Goal: Task Accomplishment & Management: Complete application form

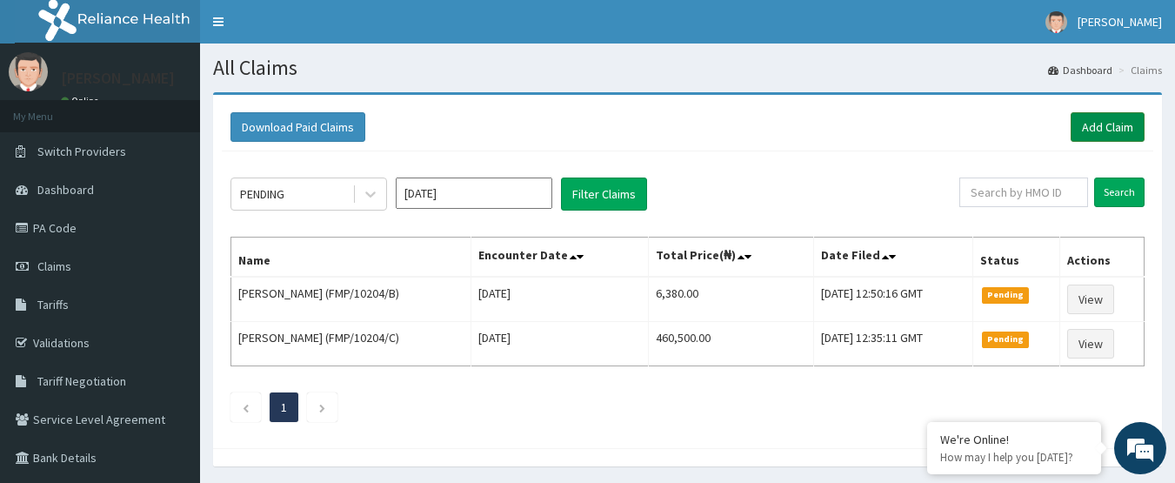
click at [1096, 117] on link "Add Claim" at bounding box center [1108, 127] width 74 height 30
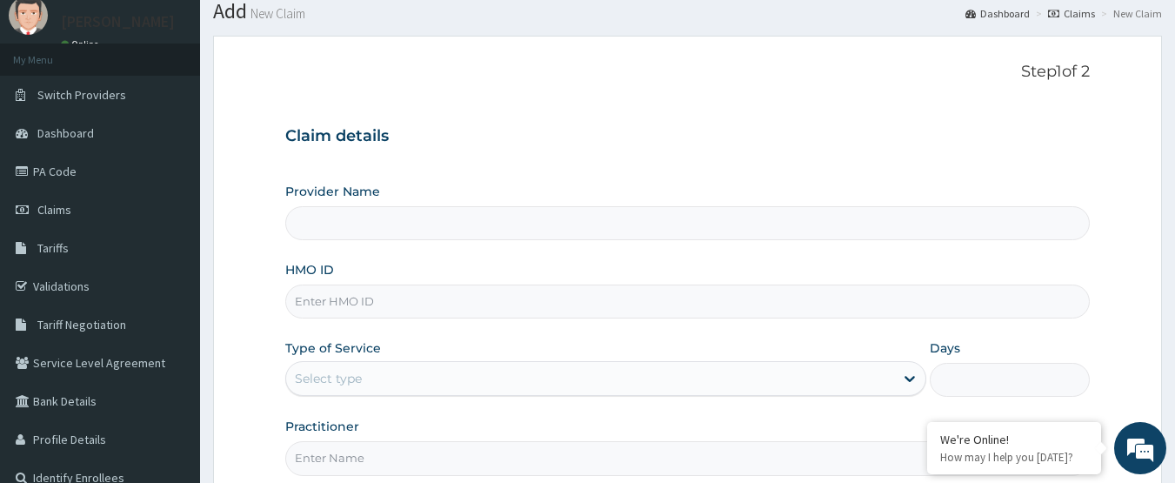
scroll to position [87, 0]
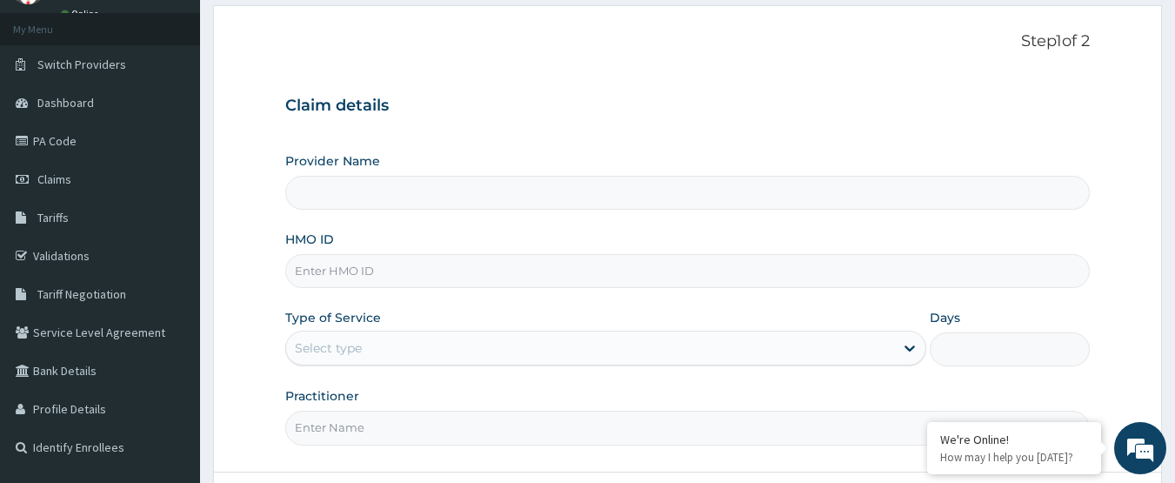
click at [368, 271] on input "HMO ID" at bounding box center [688, 271] width 806 height 34
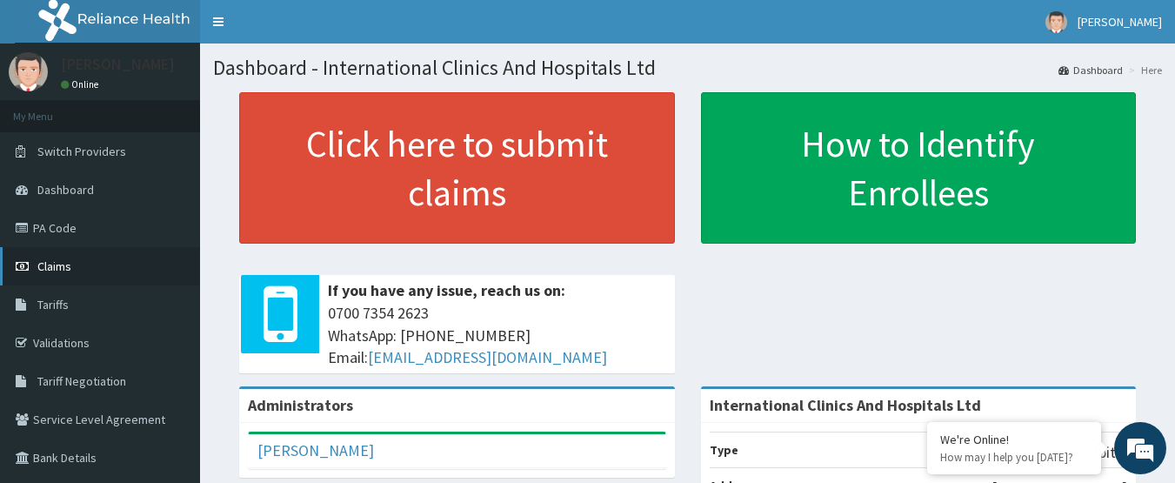
click at [76, 269] on link "Claims" at bounding box center [100, 266] width 200 height 38
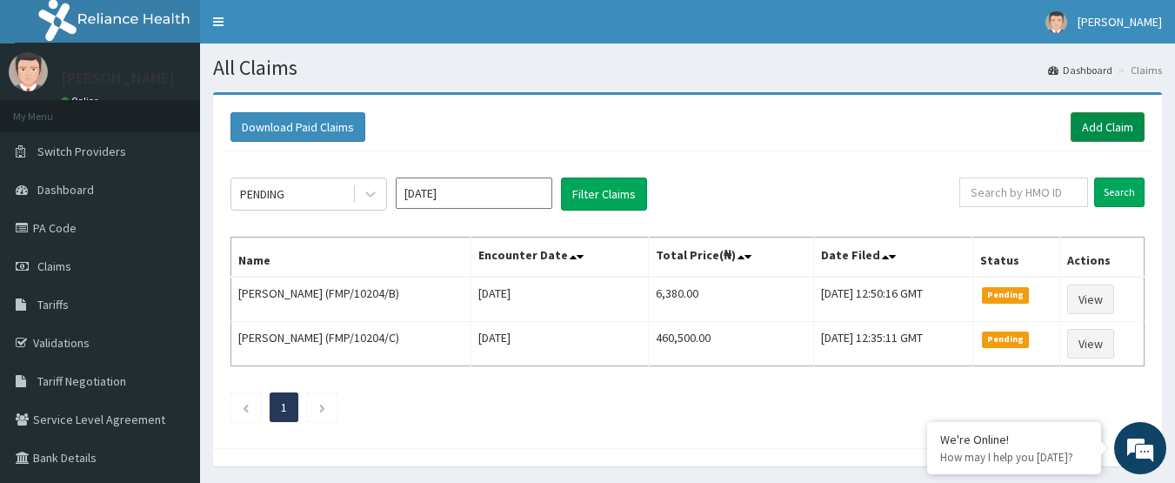
click at [1115, 120] on link "Add Claim" at bounding box center [1108, 127] width 74 height 30
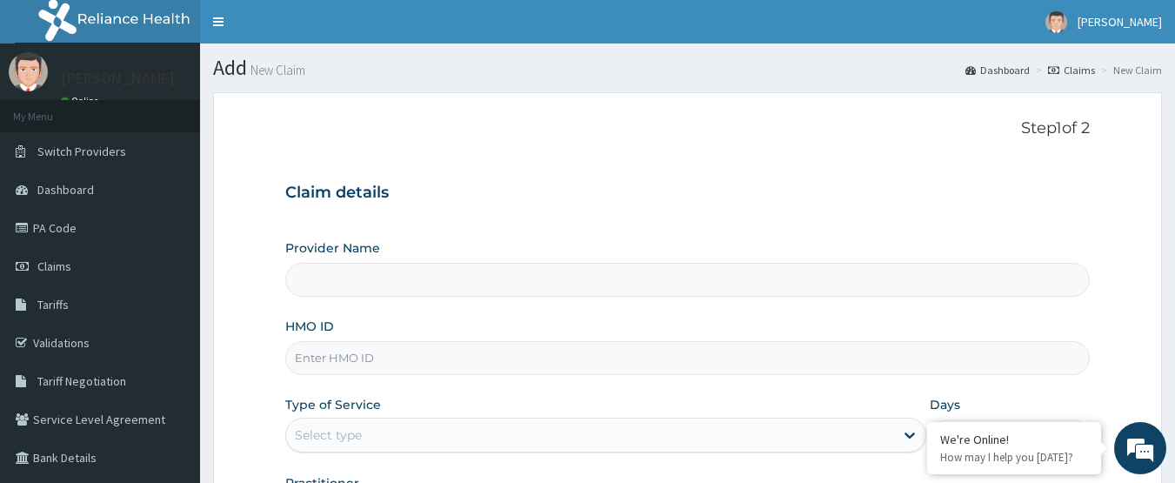
scroll to position [87, 0]
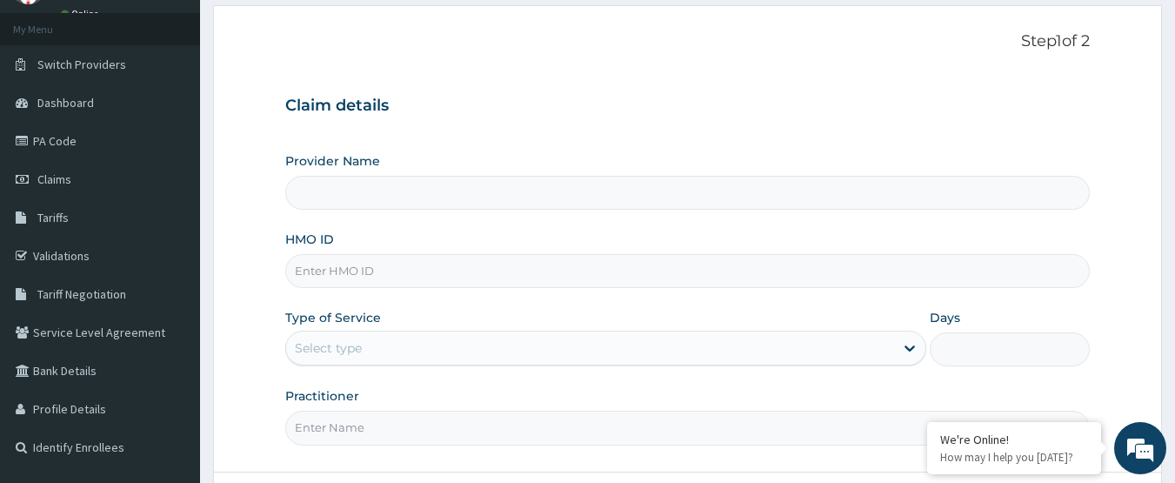
type input "International Clinics And Hospitals Ltd"
click at [403, 278] on input "HMO ID" at bounding box center [688, 271] width 806 height 34
type input "QSH/10069/A"
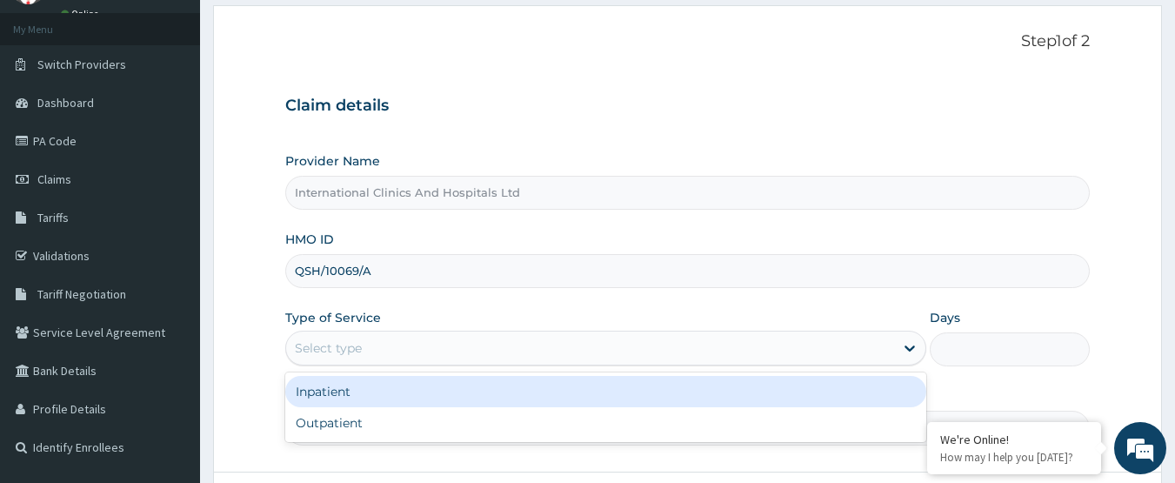
click at [396, 355] on div "Select type" at bounding box center [590, 348] width 608 height 28
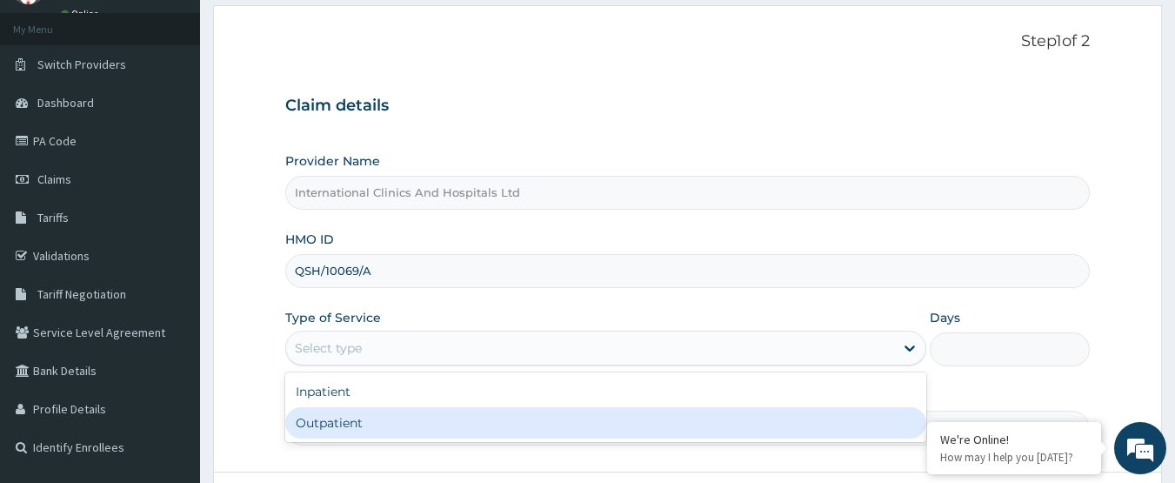
click at [398, 416] on div "Outpatient" at bounding box center [605, 422] width 641 height 31
type input "1"
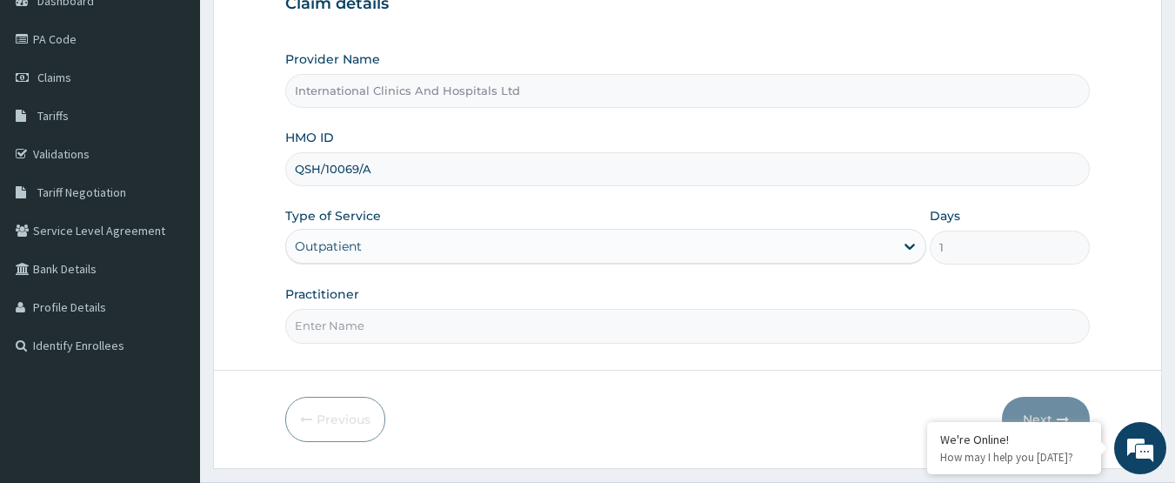
scroll to position [232, 0]
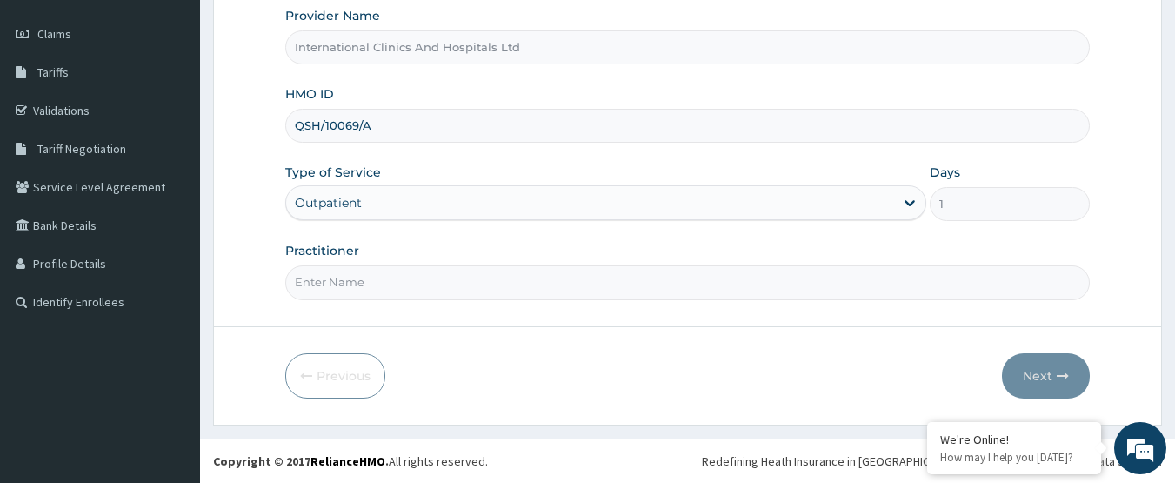
click at [446, 288] on input "Practitioner" at bounding box center [688, 282] width 806 height 34
type input "[PERSON_NAME]"
click at [1040, 383] on button "Next" at bounding box center [1046, 375] width 88 height 45
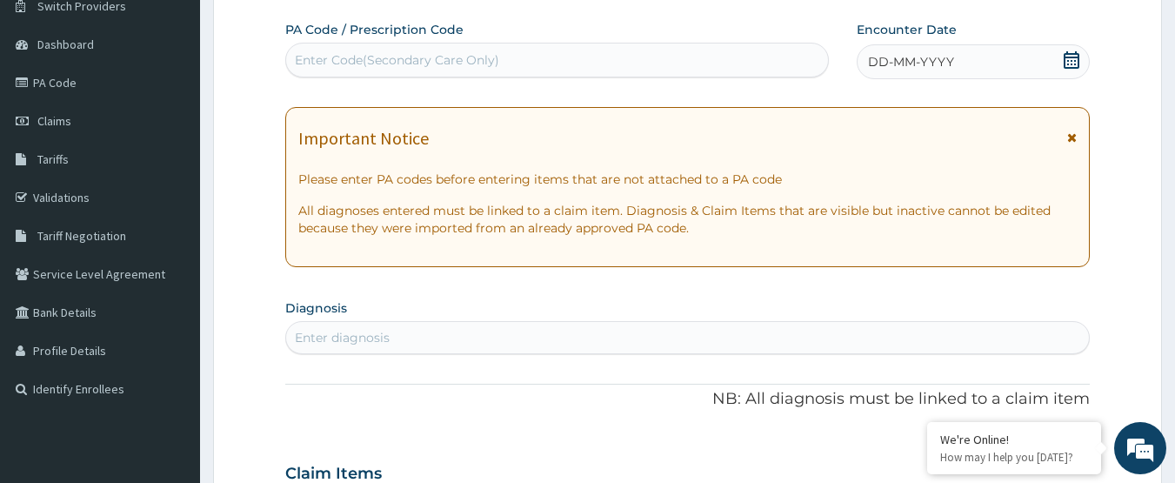
scroll to position [0, 0]
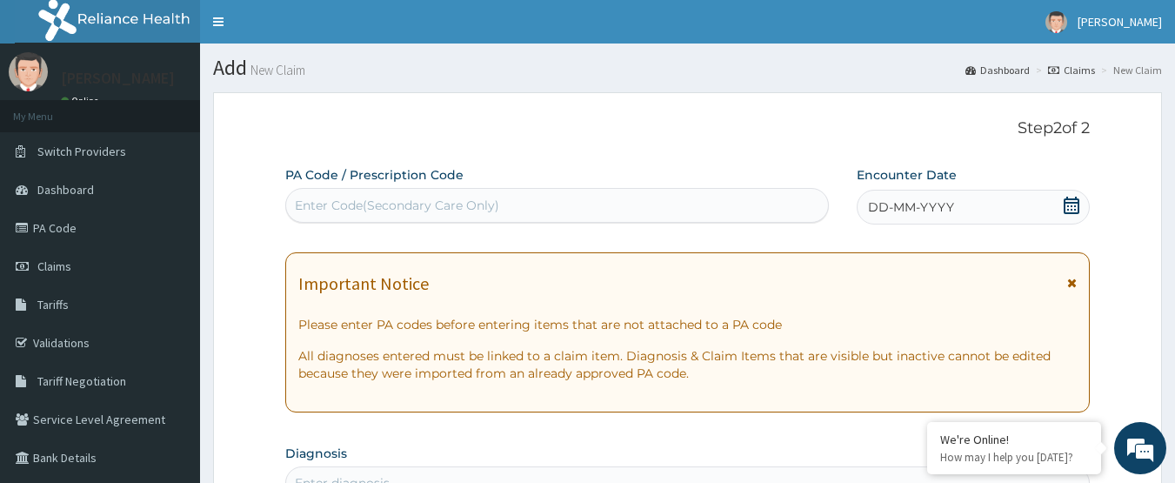
click at [949, 213] on span "DD-MM-YYYY" at bounding box center [911, 206] width 86 height 17
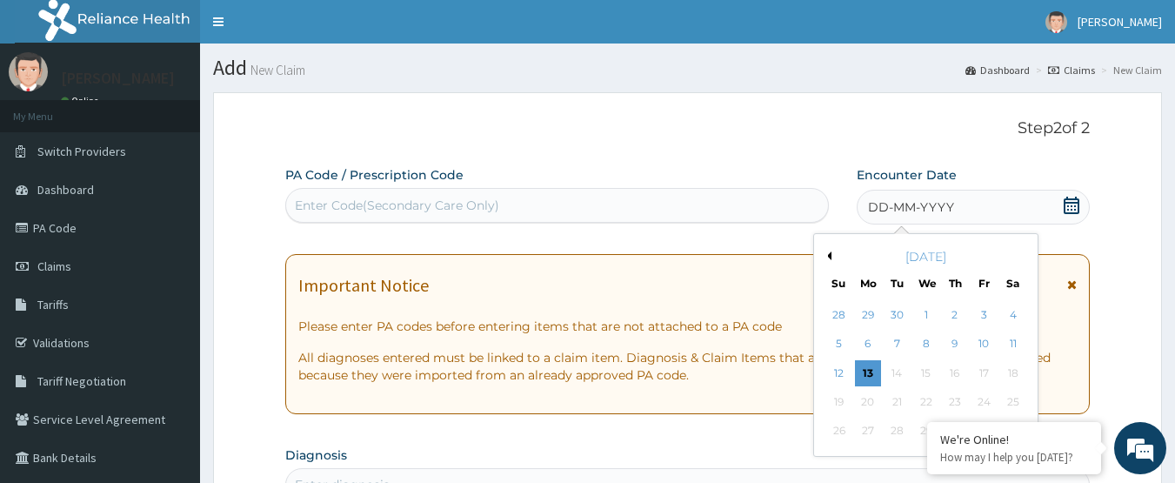
click at [829, 253] on button "Previous Month" at bounding box center [827, 255] width 9 height 9
click at [1012, 371] on div "20" at bounding box center [1013, 373] width 26 height 26
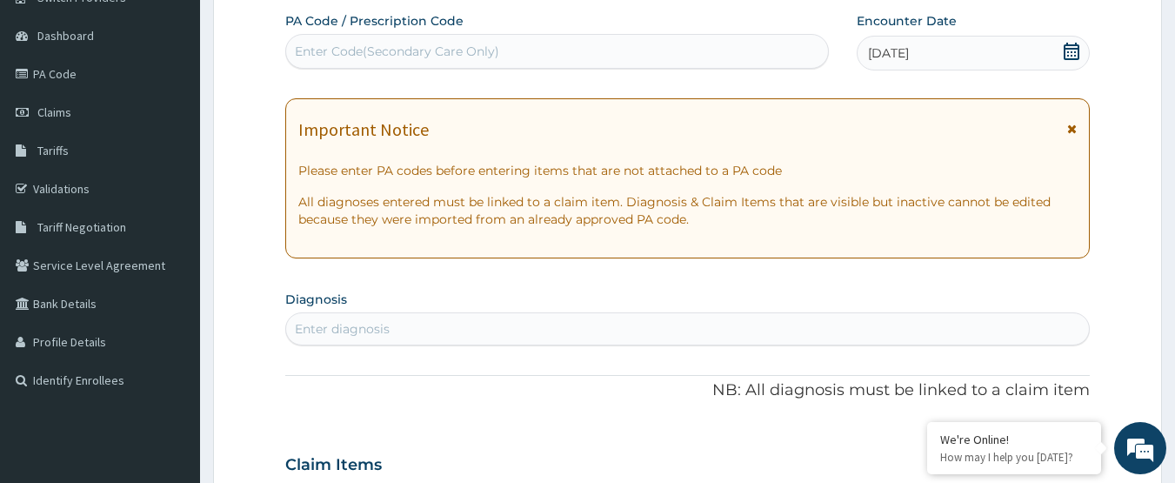
scroll to position [174, 0]
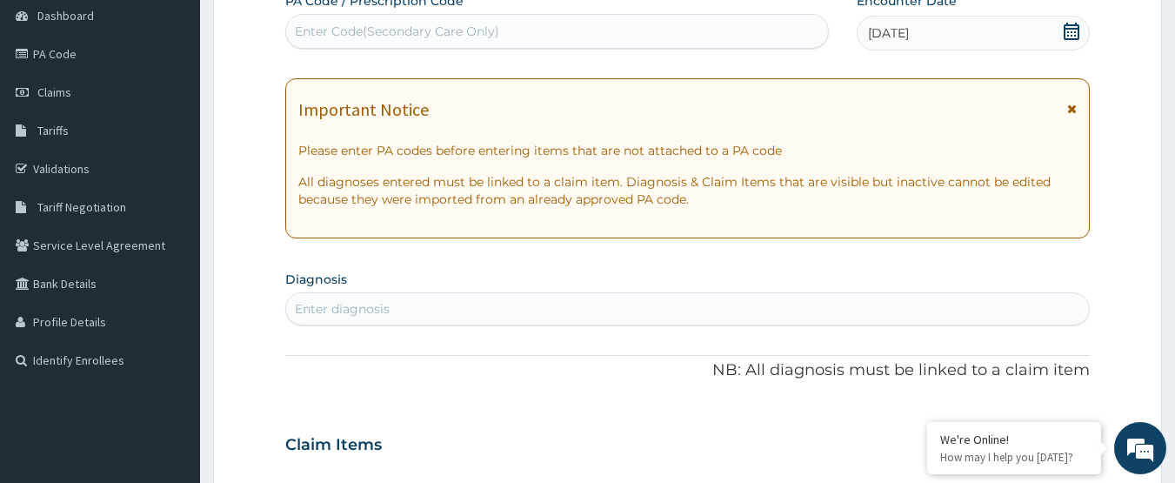
click at [645, 316] on div "Enter diagnosis" at bounding box center [688, 309] width 804 height 28
type input "P"
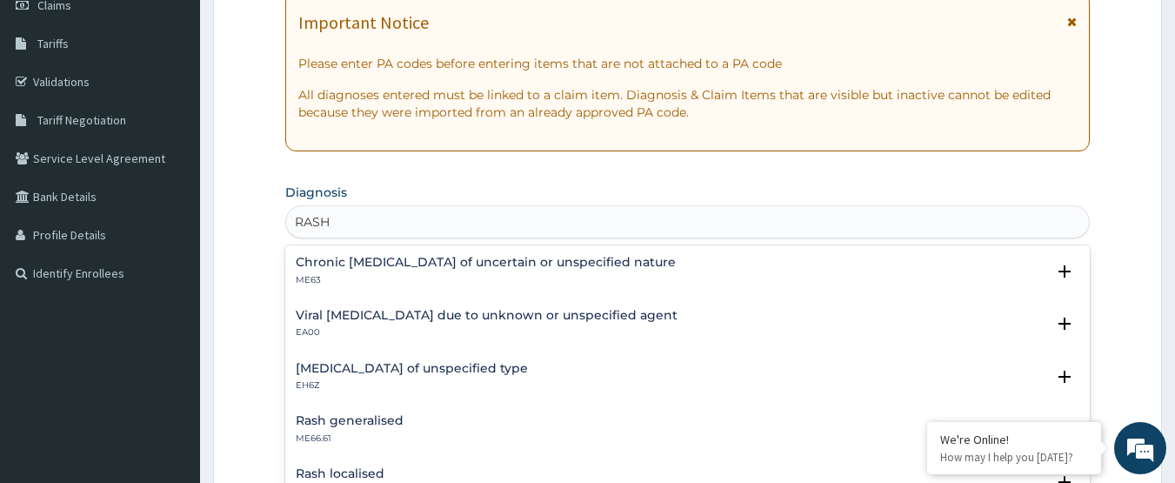
scroll to position [0, 0]
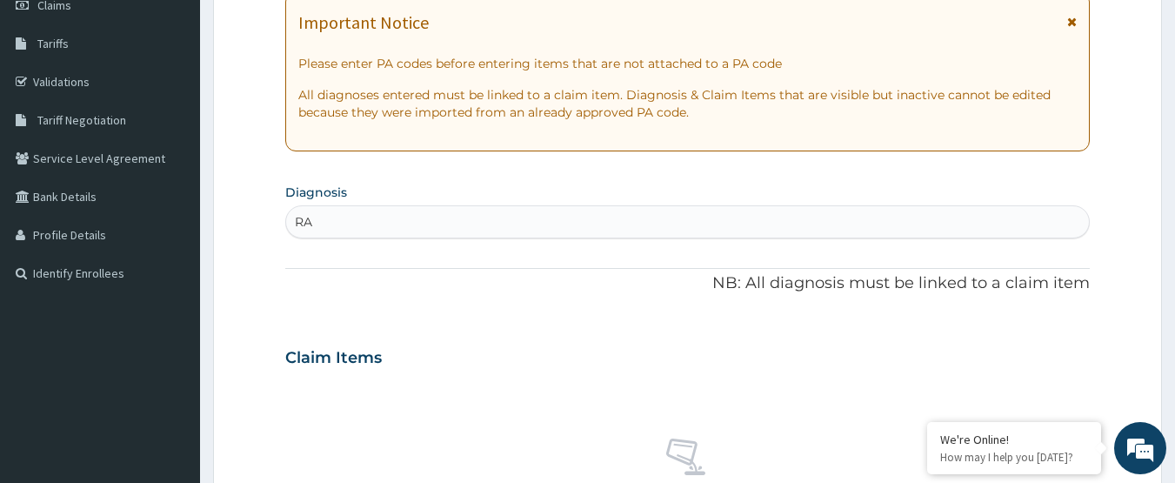
type input "R"
type input "P"
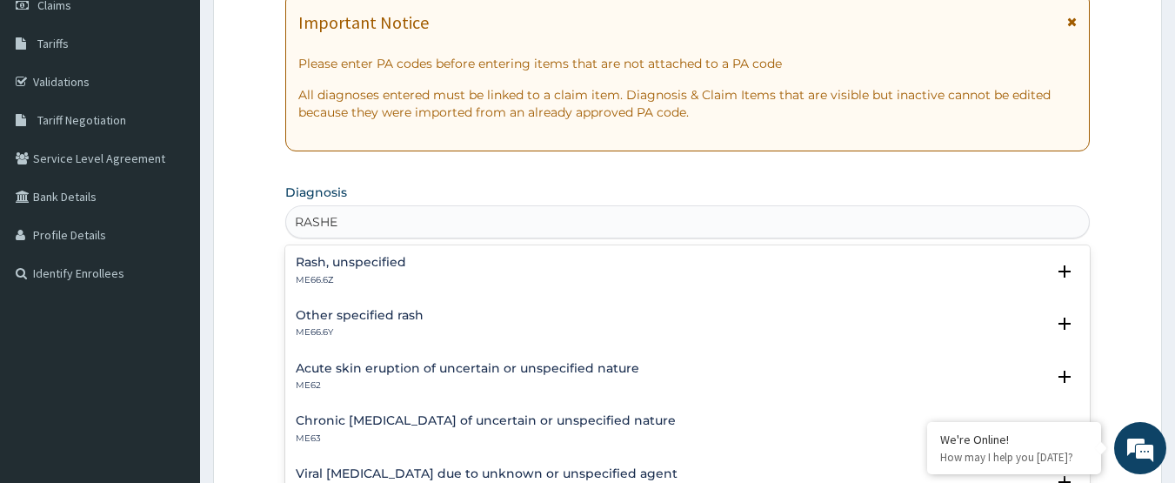
type input "RASHE"
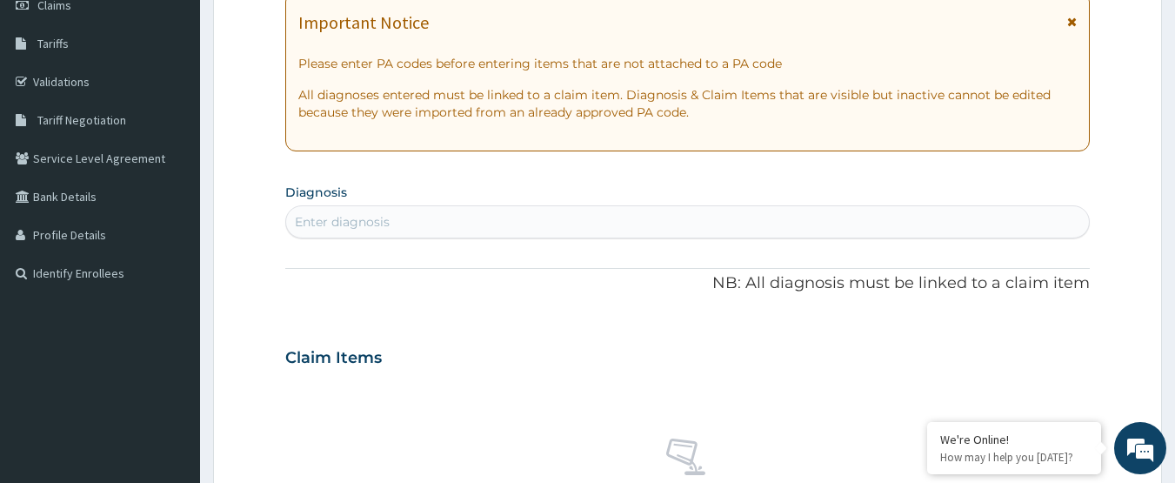
click at [436, 230] on div "Enter diagnosis" at bounding box center [688, 222] width 804 height 28
type input "RASHE"
